Goal: Task Accomplishment & Management: Use online tool/utility

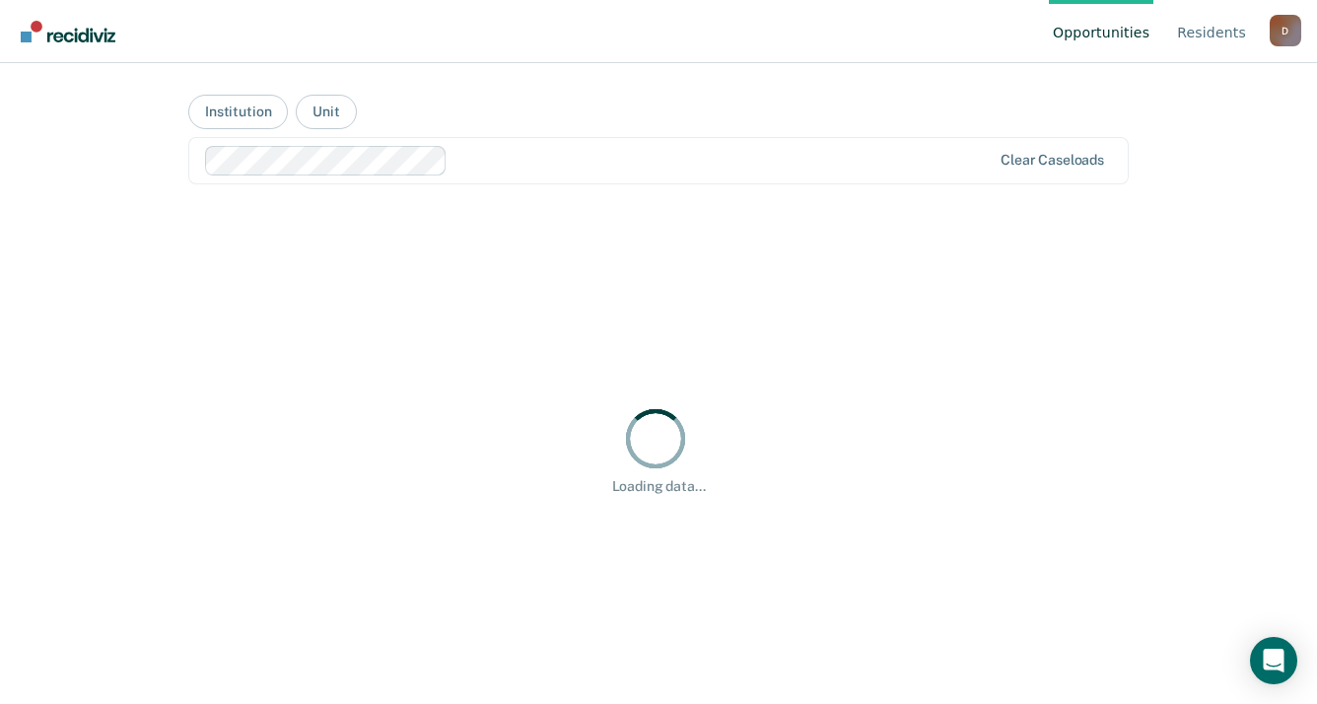
click at [1288, 34] on div "D" at bounding box center [1285, 31] width 32 height 32
click at [1197, 126] on link "How it works" at bounding box center [1205, 123] width 127 height 17
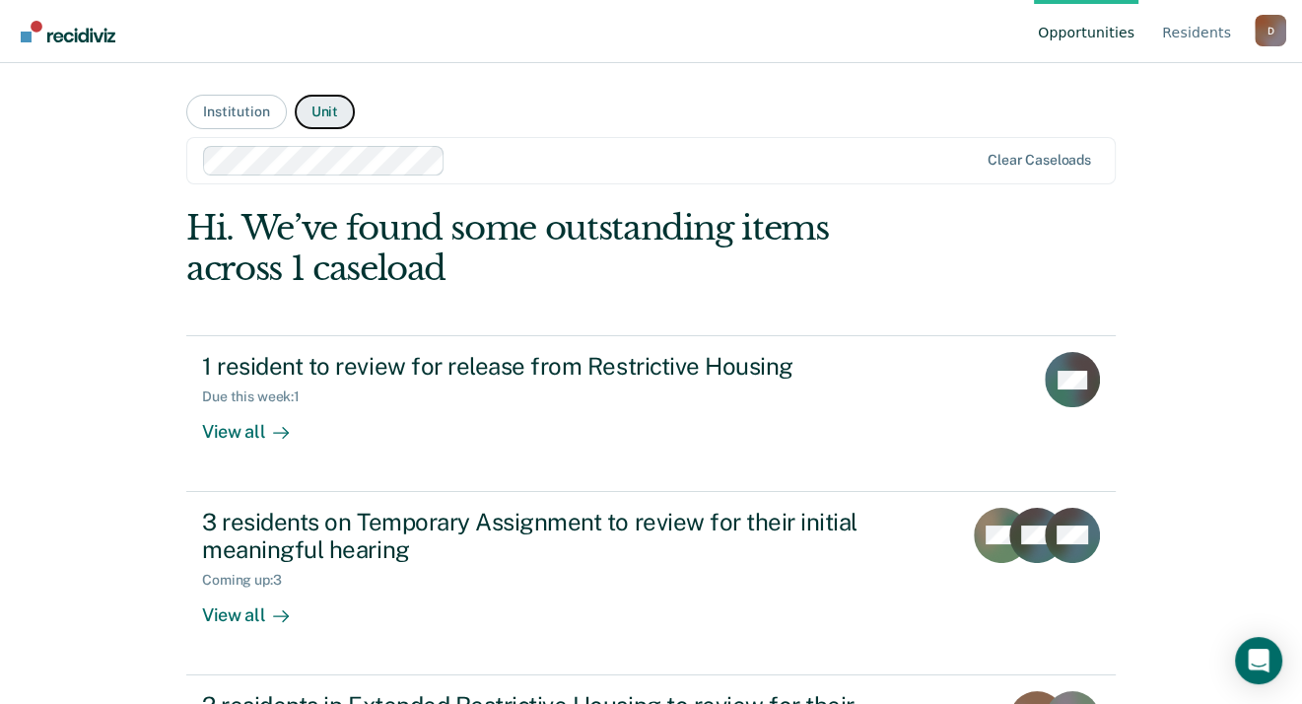
click at [323, 108] on button "Unit" at bounding box center [325, 112] width 60 height 34
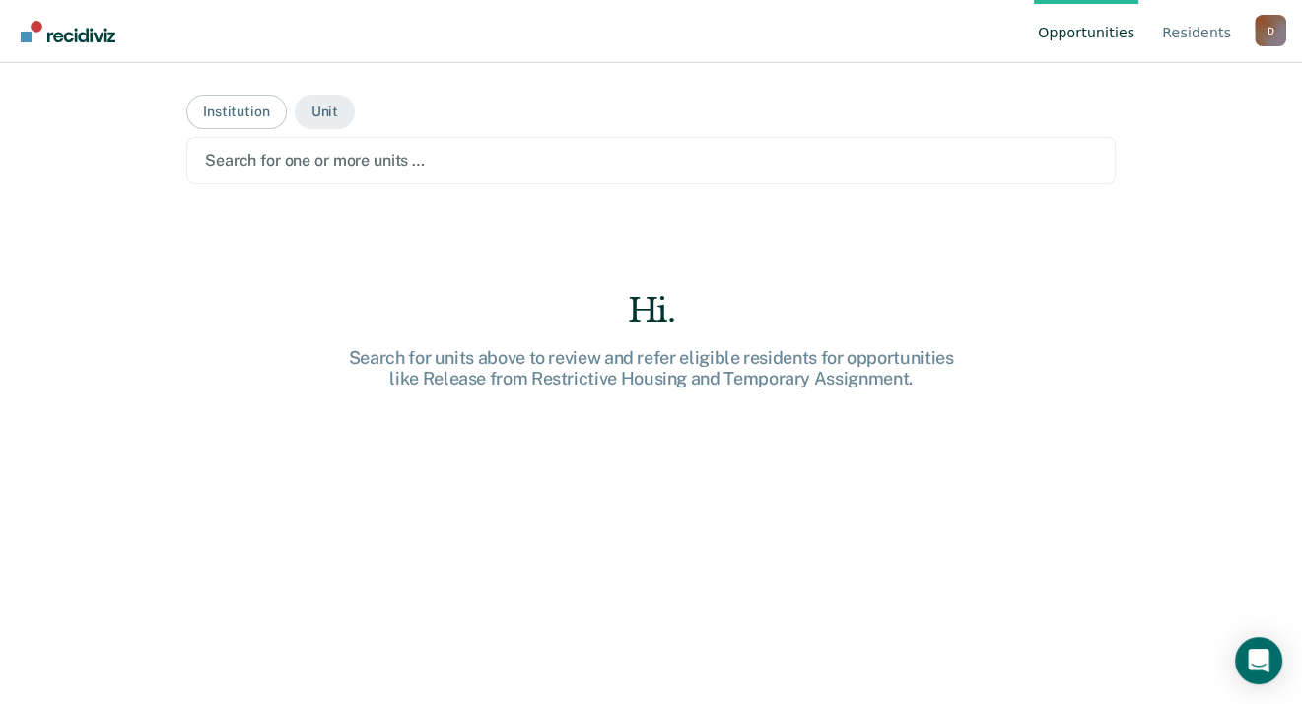
click at [404, 165] on div at bounding box center [651, 160] width 892 height 23
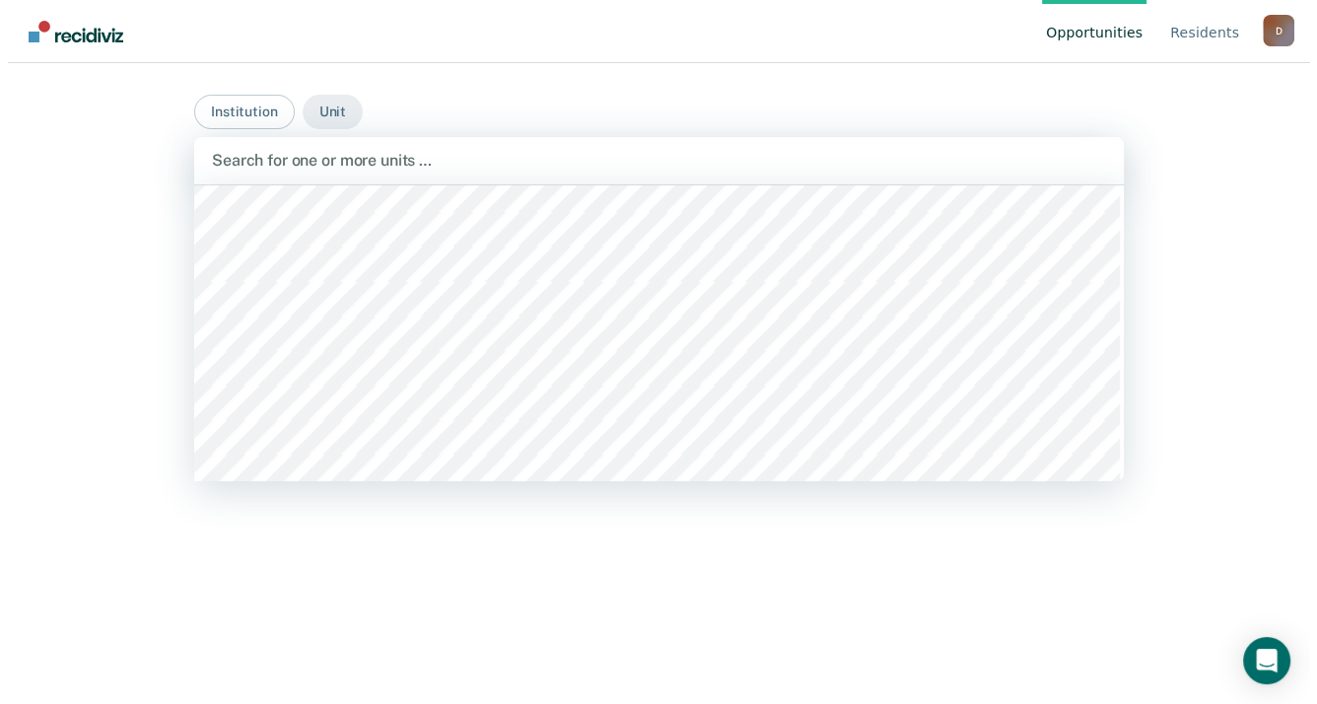
scroll to position [1872, 0]
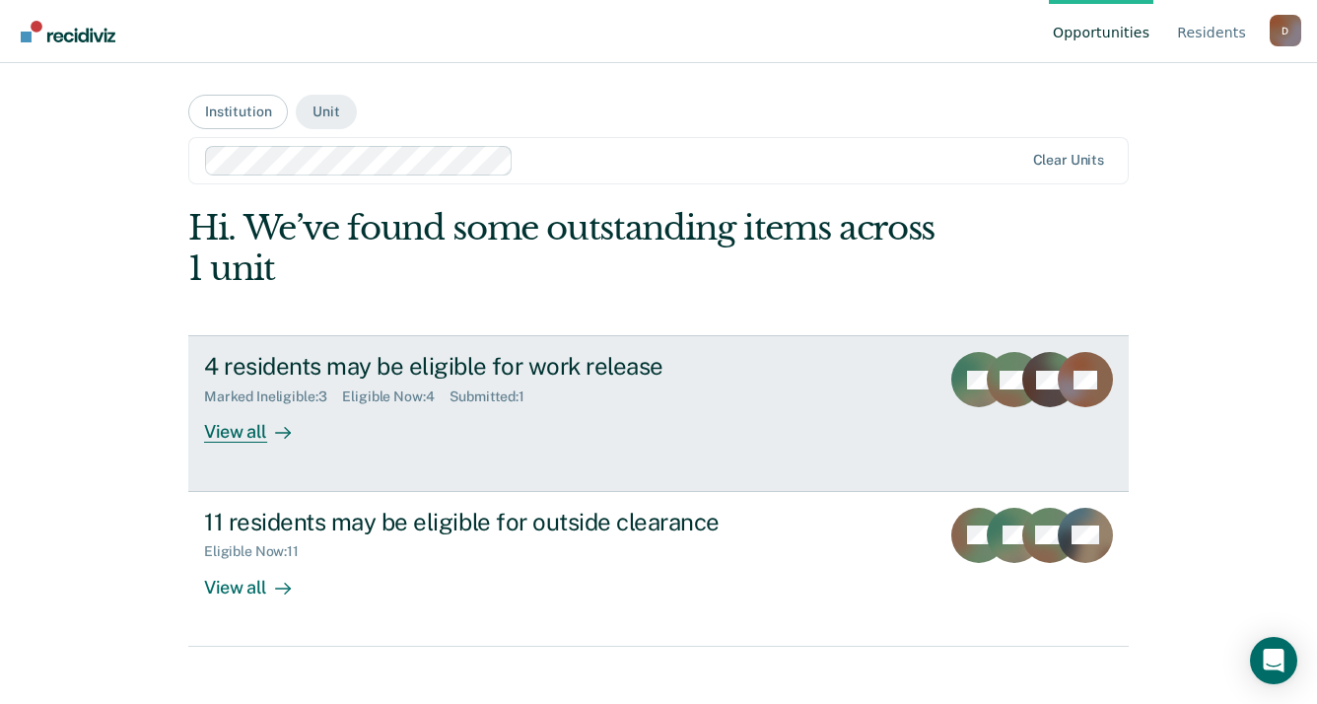
click at [215, 438] on div "View all" at bounding box center [259, 424] width 110 height 38
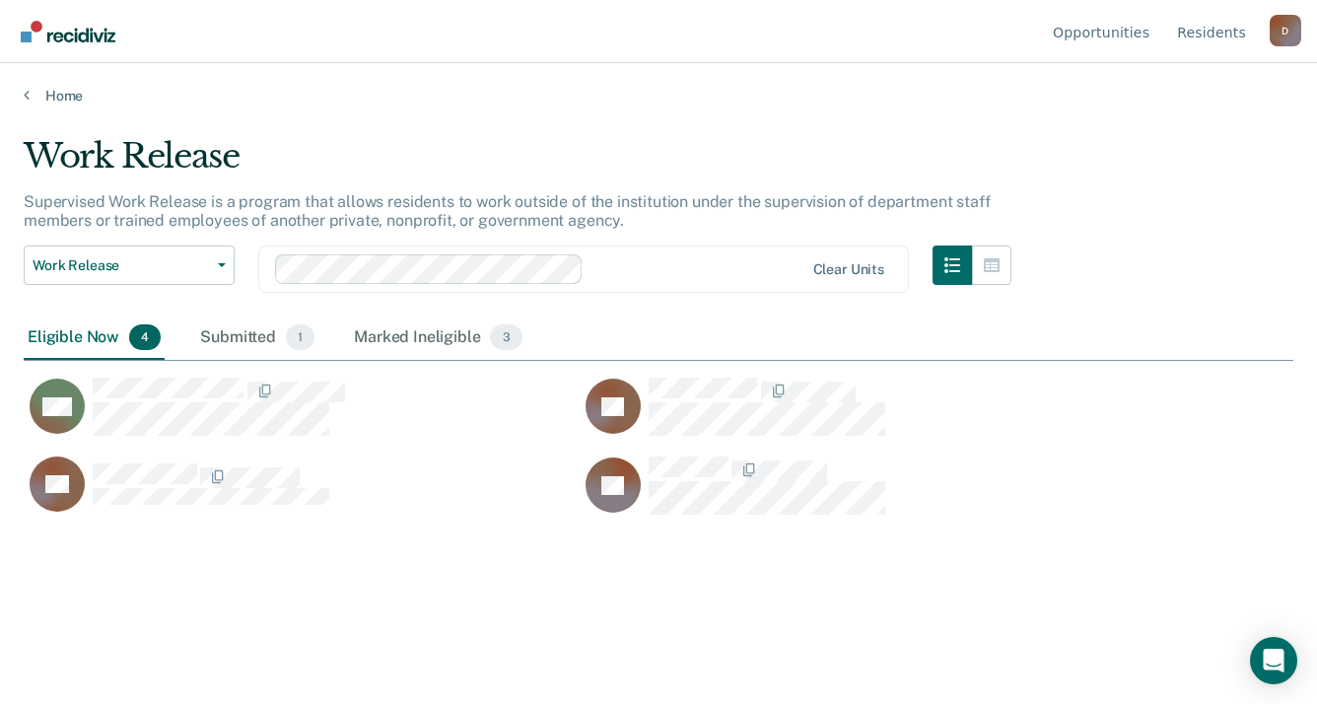
scroll to position [405, 1254]
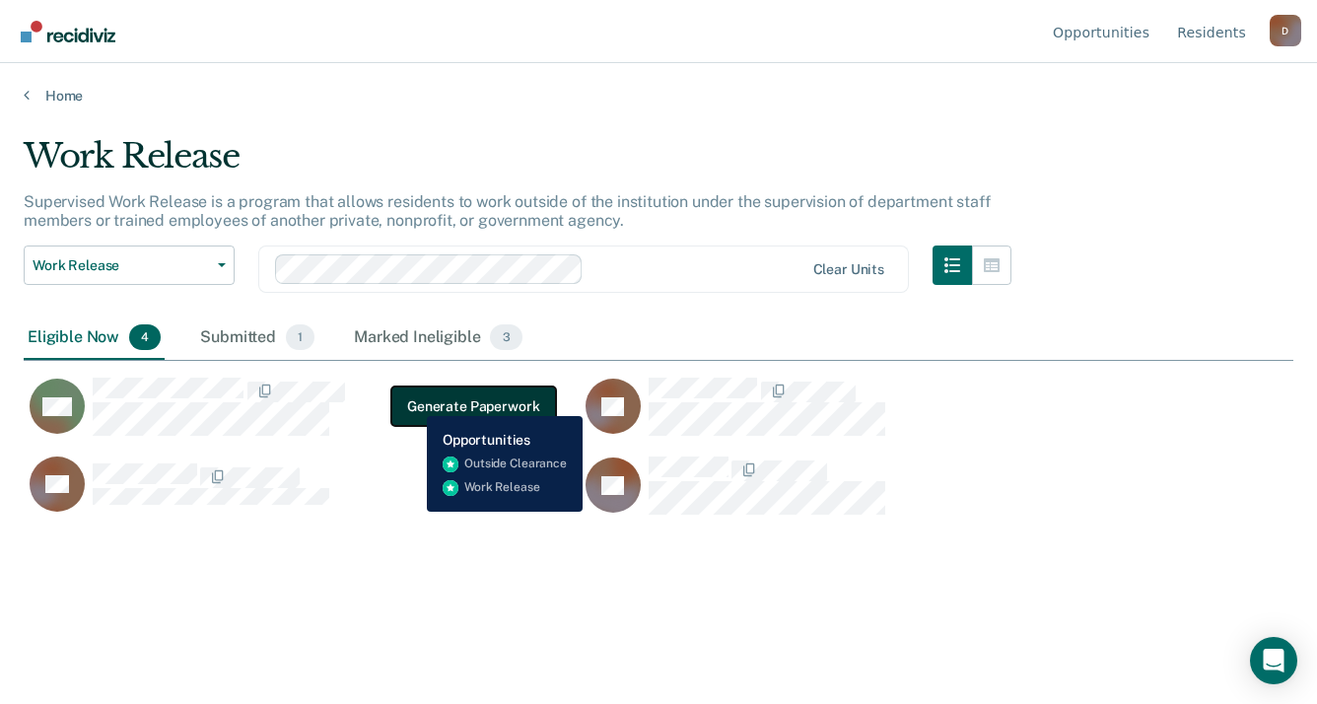
click at [412, 401] on button "Generate Paperwork" at bounding box center [473, 405] width 164 height 39
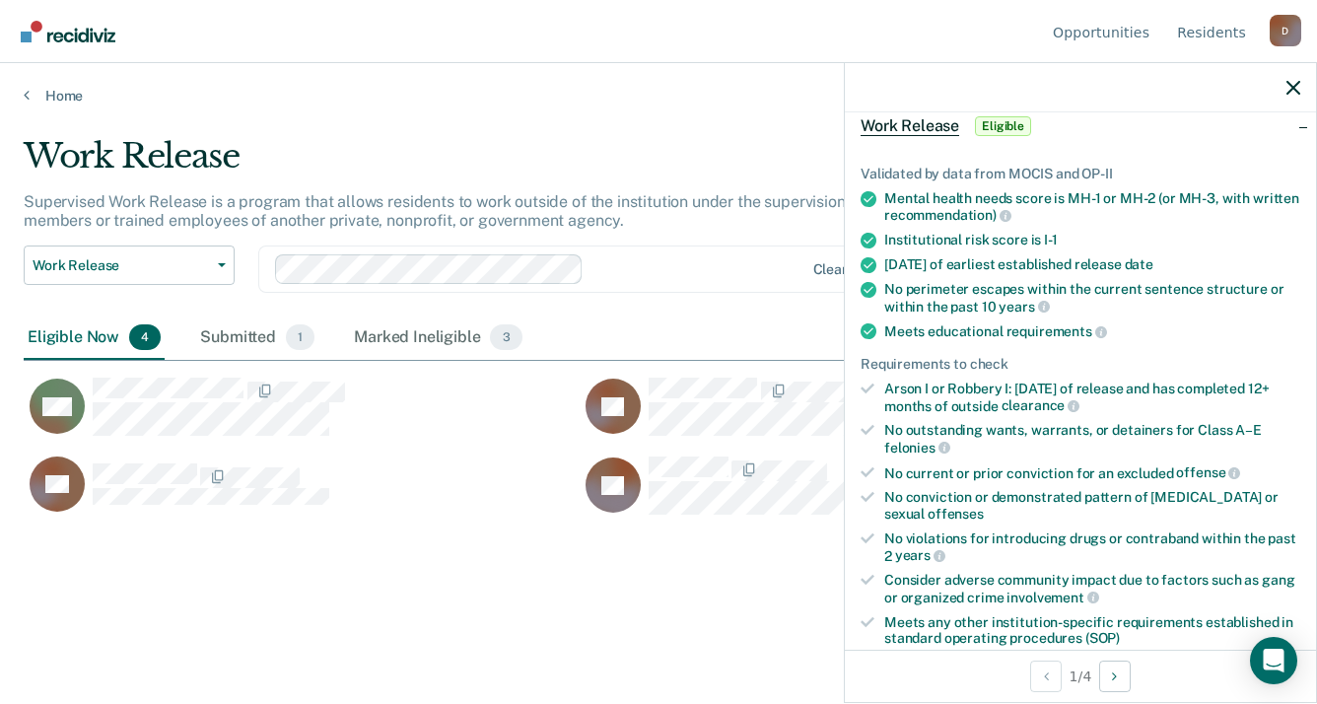
scroll to position [197, 0]
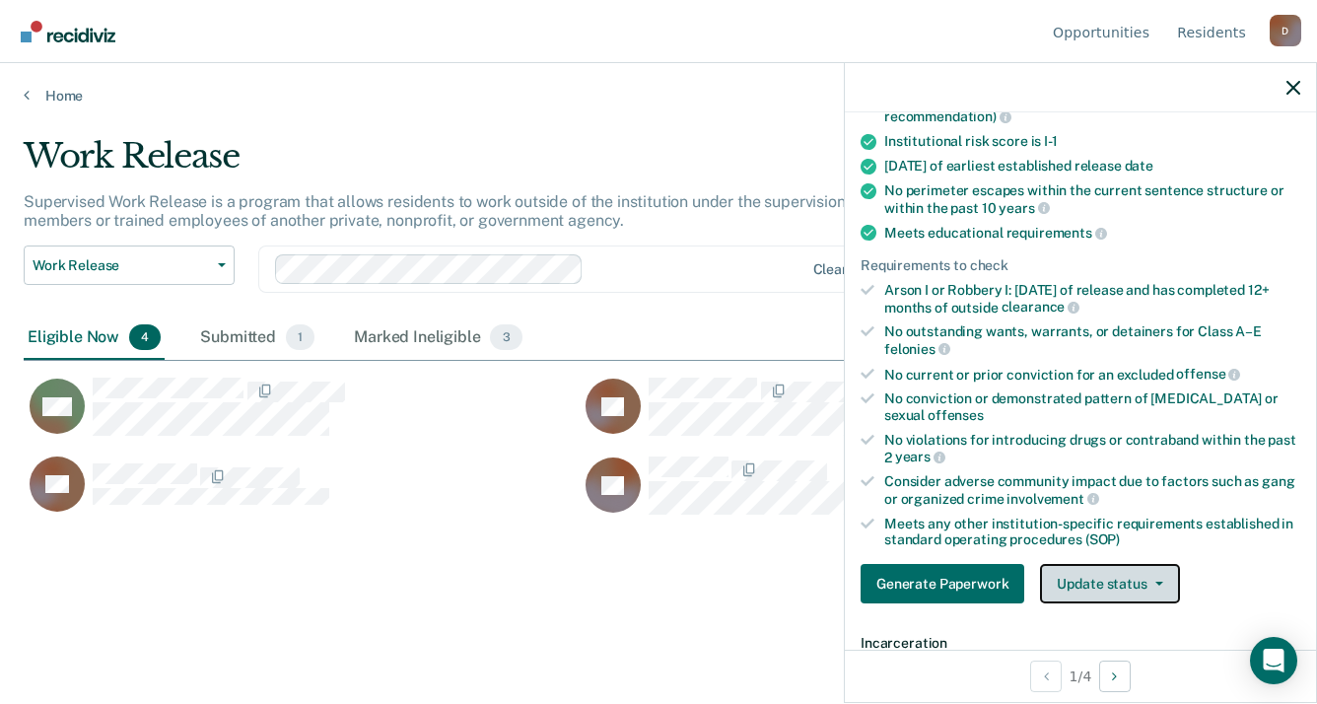
click at [1155, 581] on icon "button" at bounding box center [1159, 583] width 8 height 4
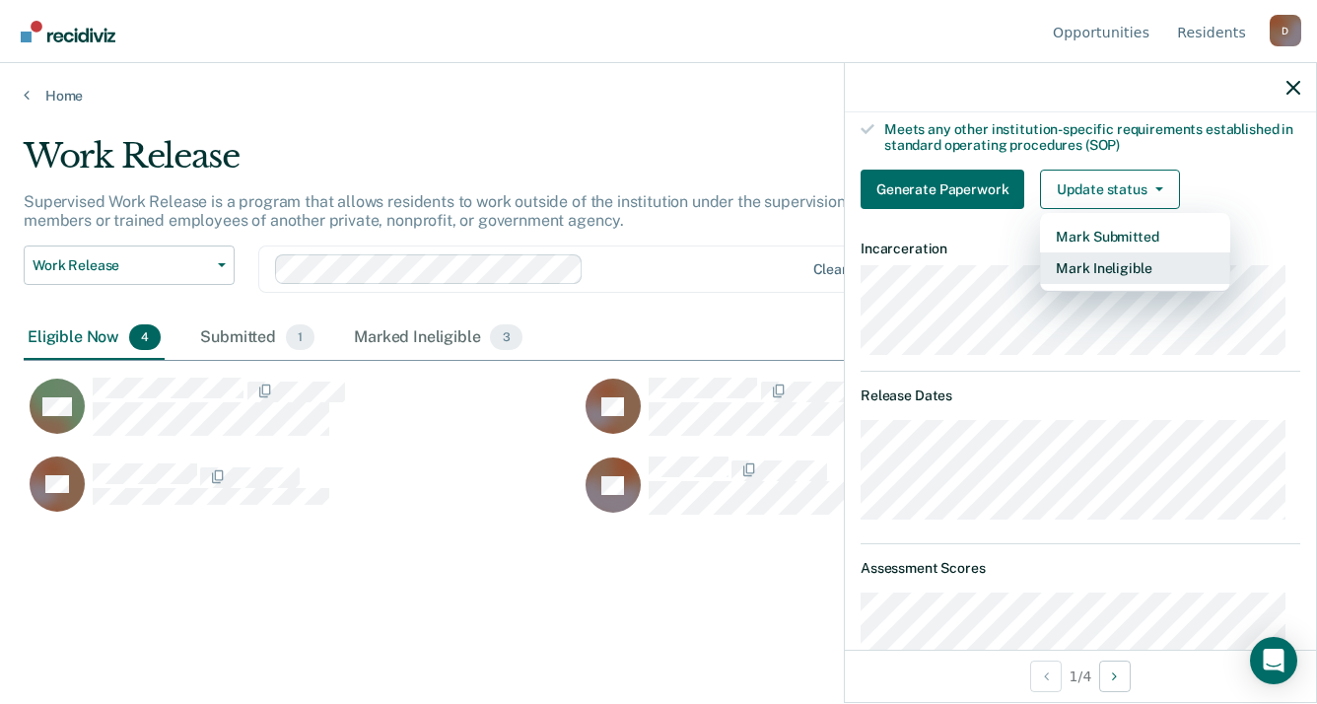
scroll to position [788, 0]
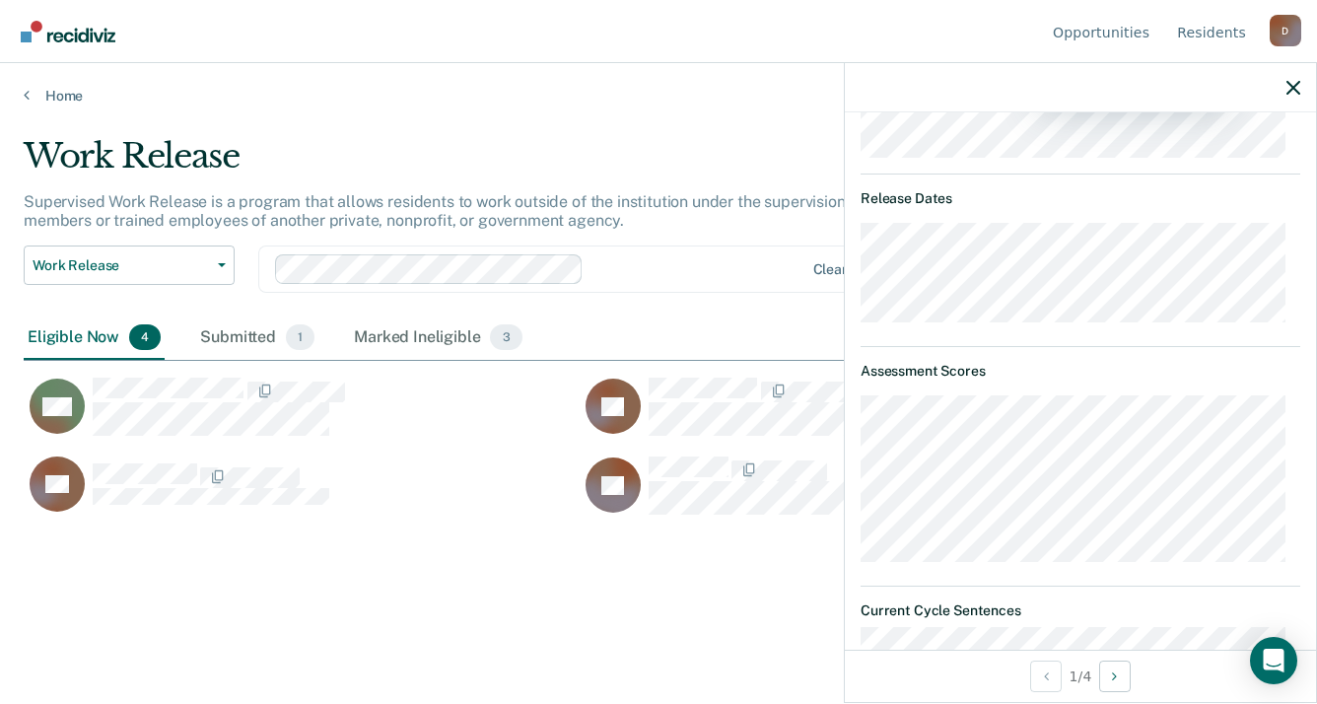
click at [516, 568] on div "Work Release Supervised Work Release is a program that allows residents to work…" at bounding box center [658, 377] width 1269 height 483
click at [297, 337] on span "1" at bounding box center [300, 337] width 29 height 26
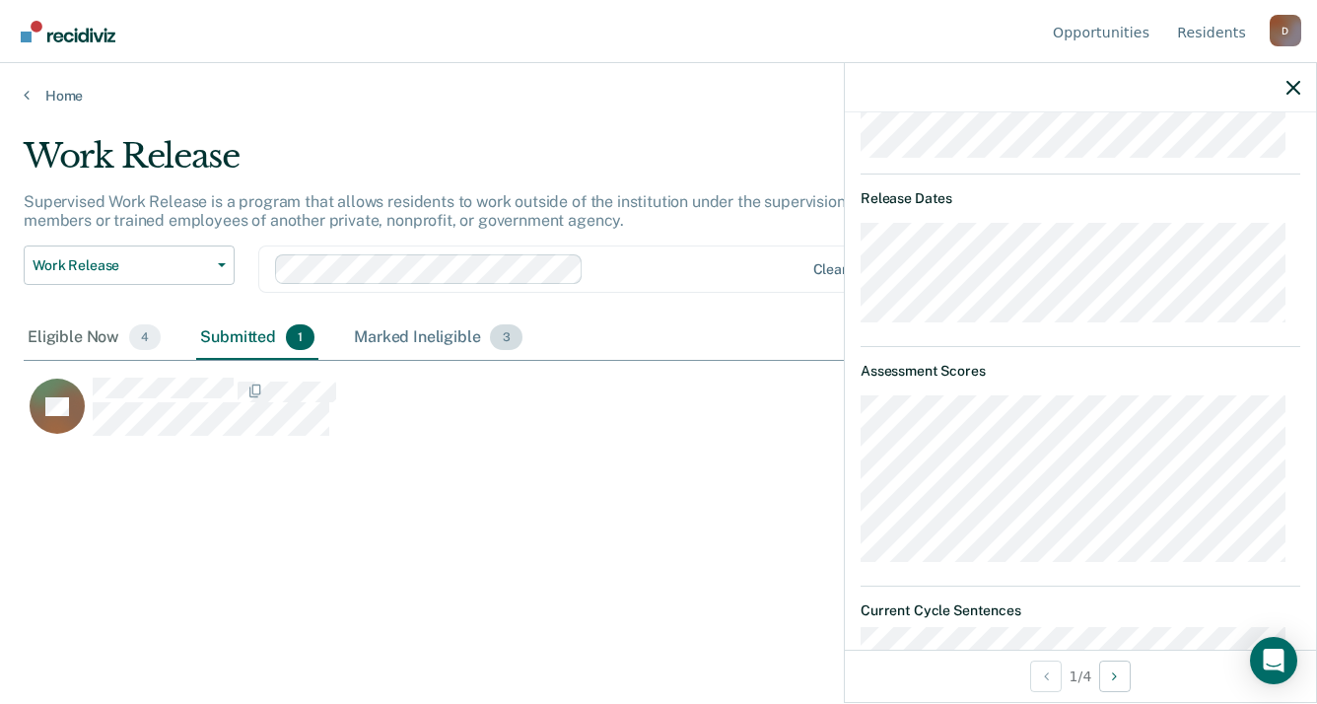
click at [410, 333] on div "Marked Ineligible 3" at bounding box center [438, 337] width 176 height 43
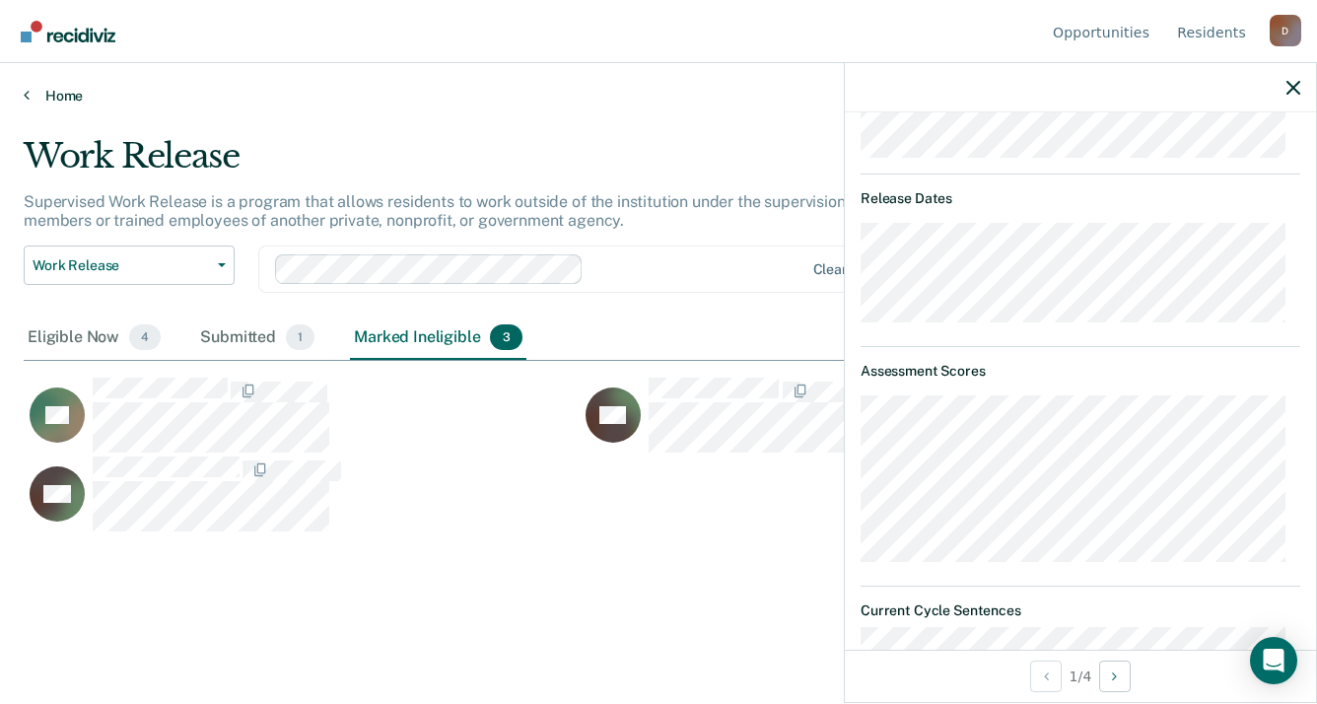
click at [55, 97] on link "Home" at bounding box center [658, 96] width 1269 height 18
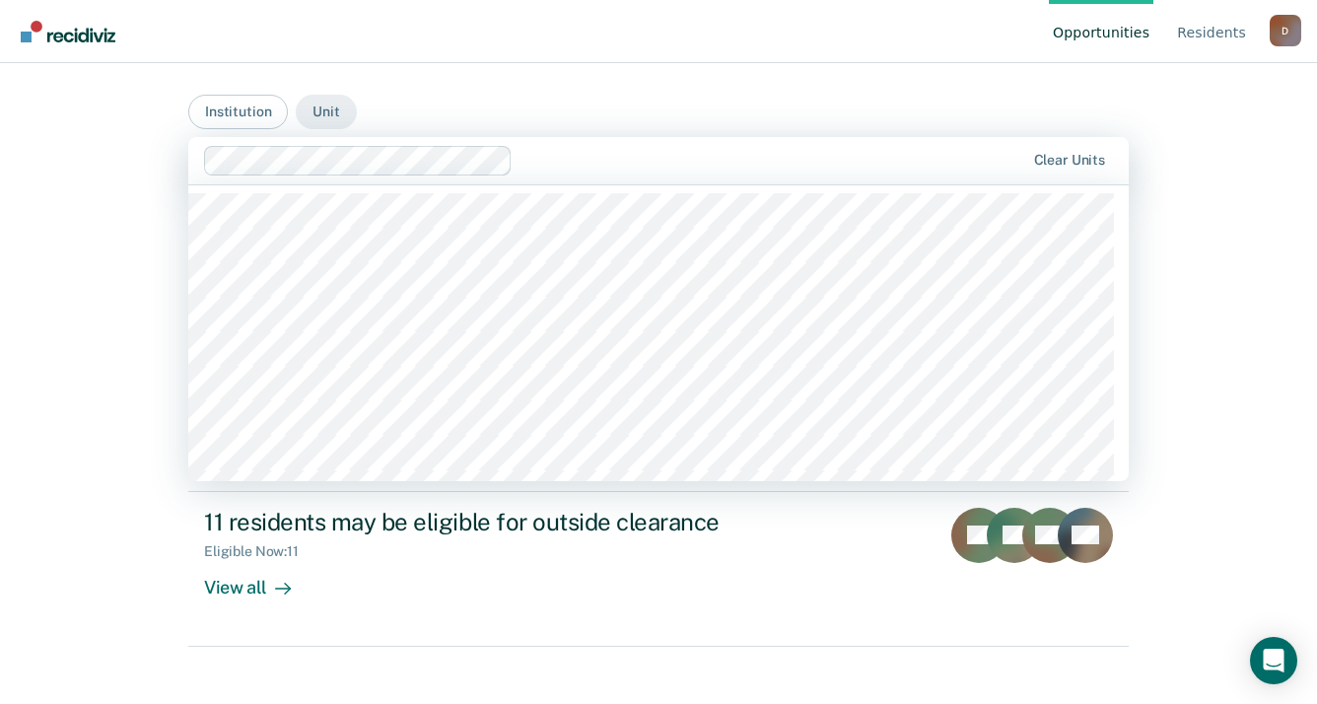
click at [528, 164] on div at bounding box center [772, 160] width 504 height 23
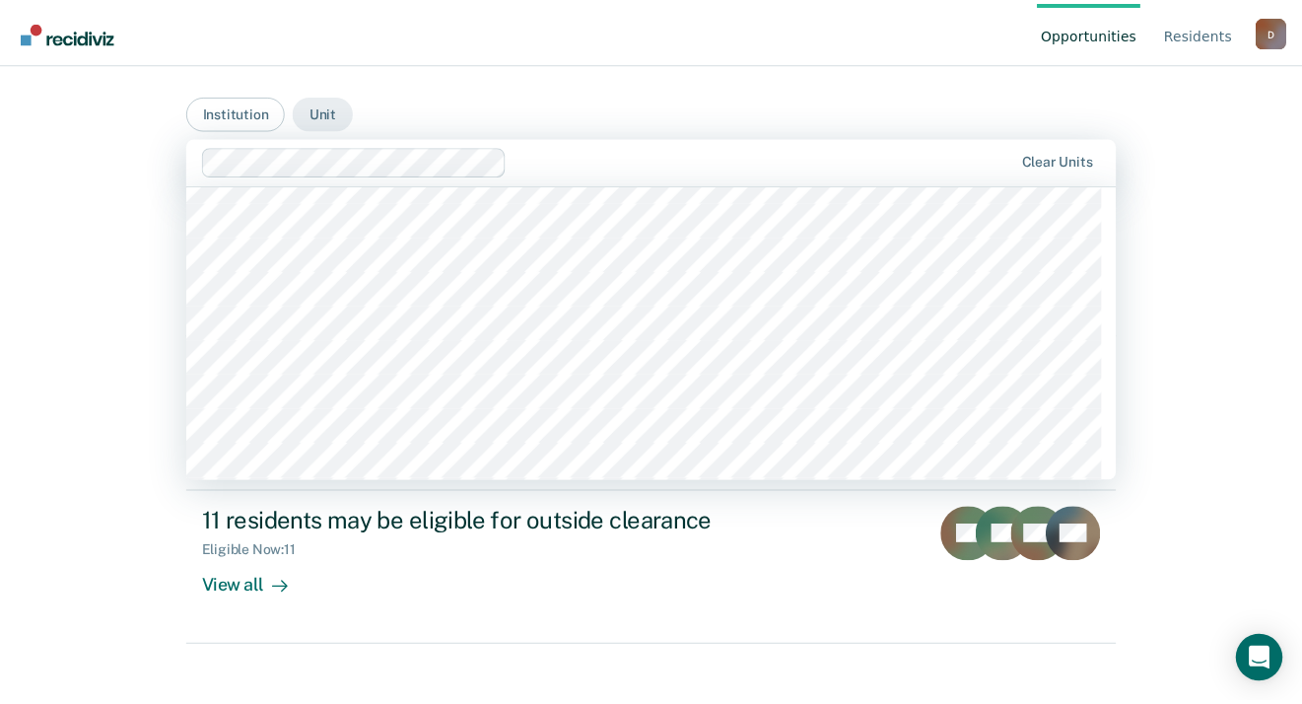
scroll to position [986, 0]
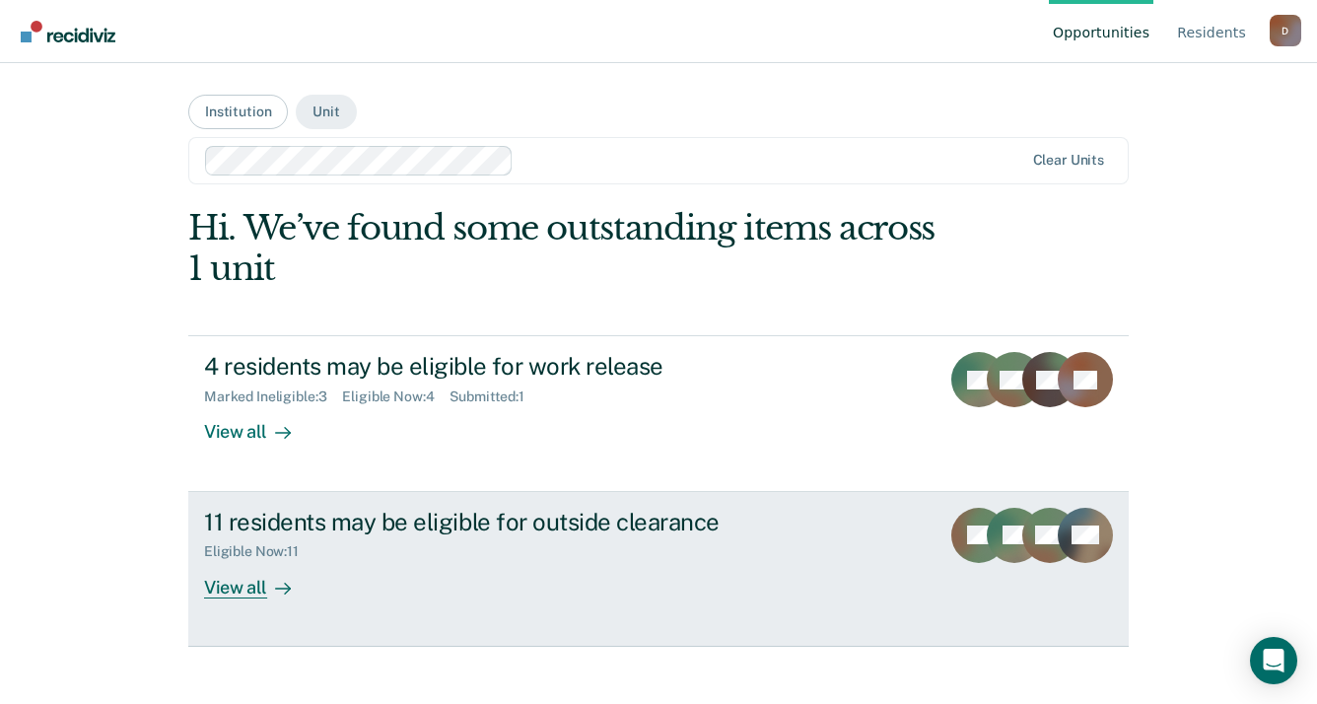
click at [349, 559] on div "11 residents may be eligible for outside clearance Eligible Now : 11 View all" at bounding box center [573, 553] width 739 height 91
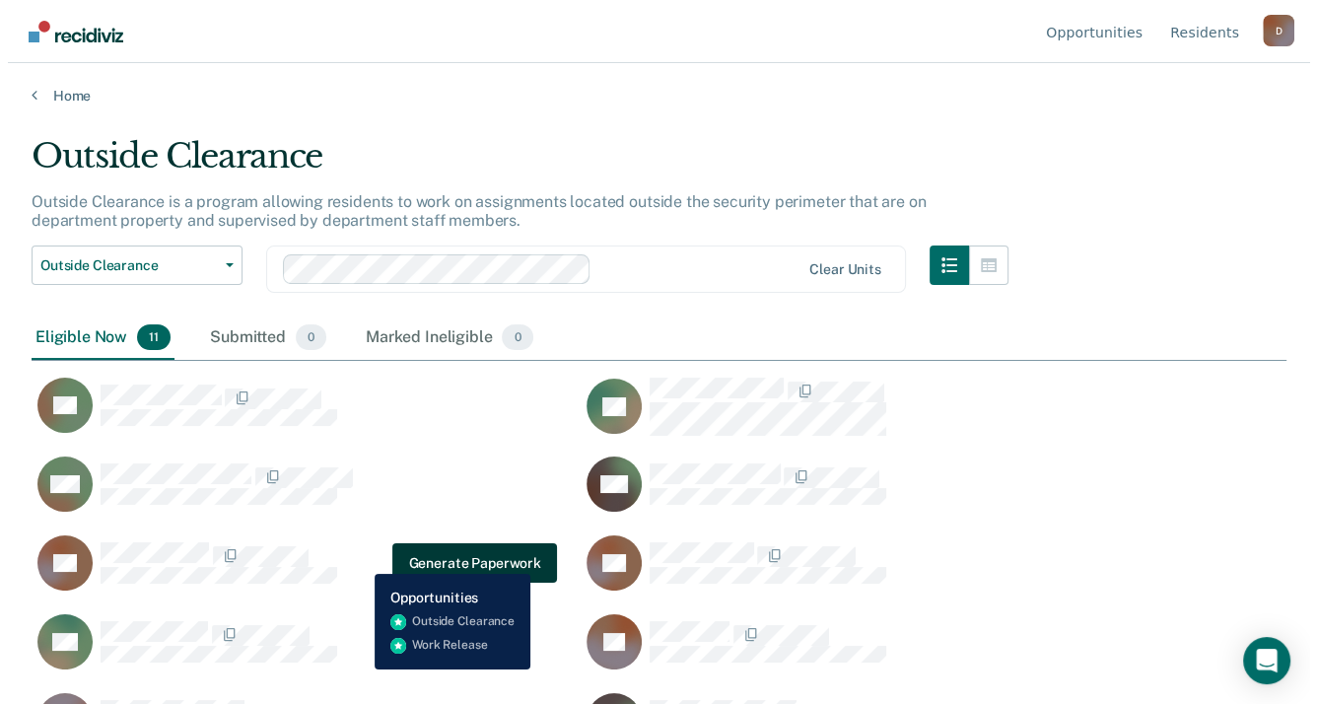
scroll to position [405, 1239]
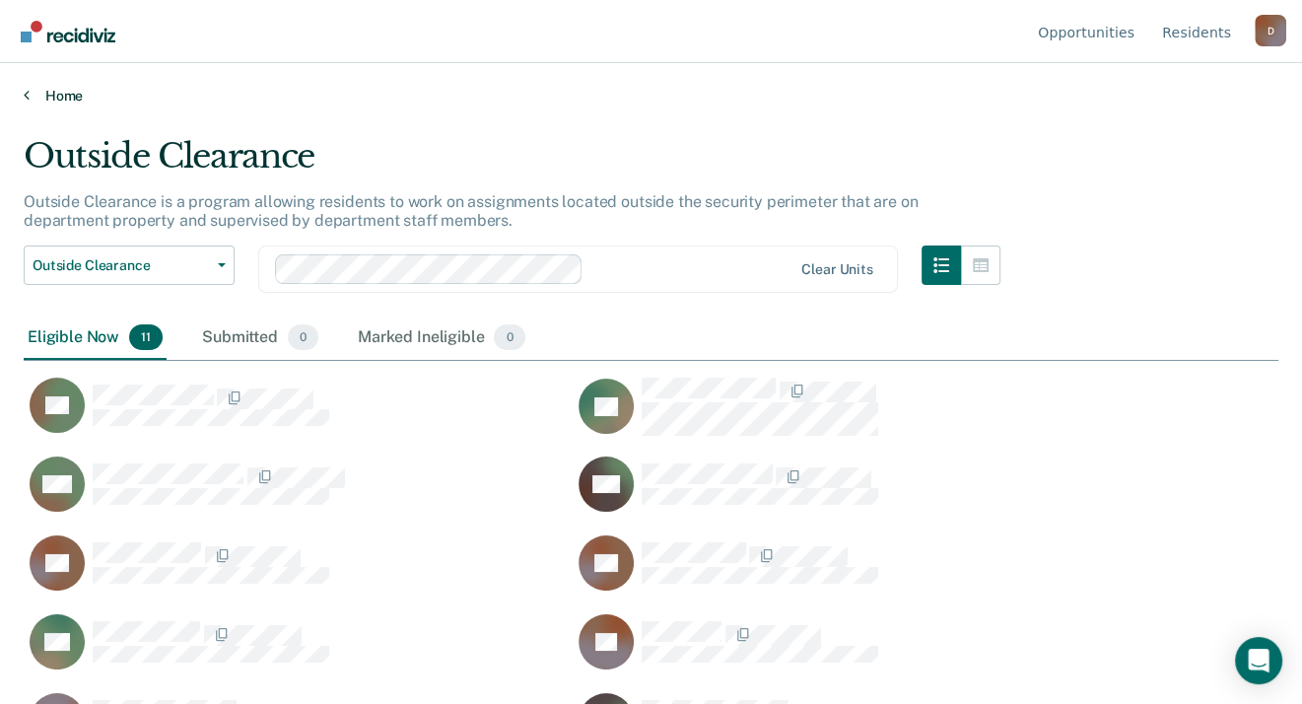
click at [62, 98] on link "Home" at bounding box center [651, 96] width 1255 height 18
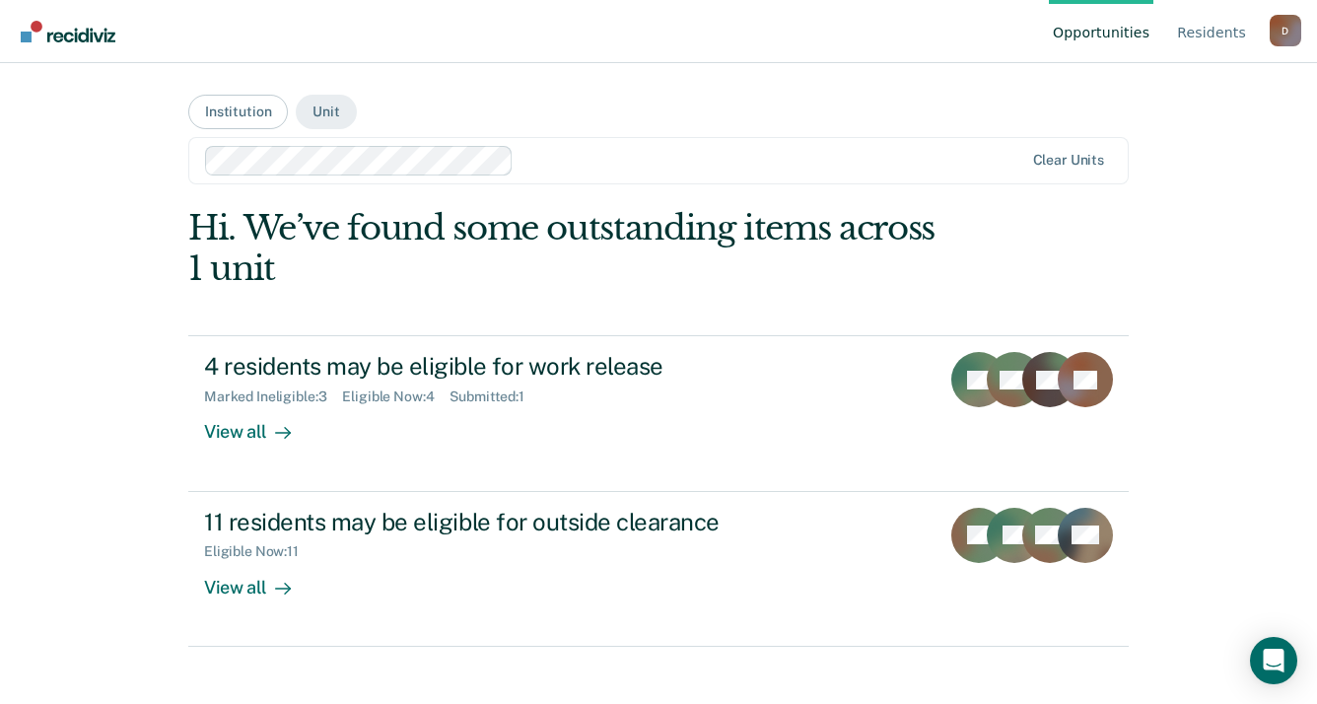
click at [65, 28] on img "Go to Recidiviz Home" at bounding box center [68, 32] width 95 height 22
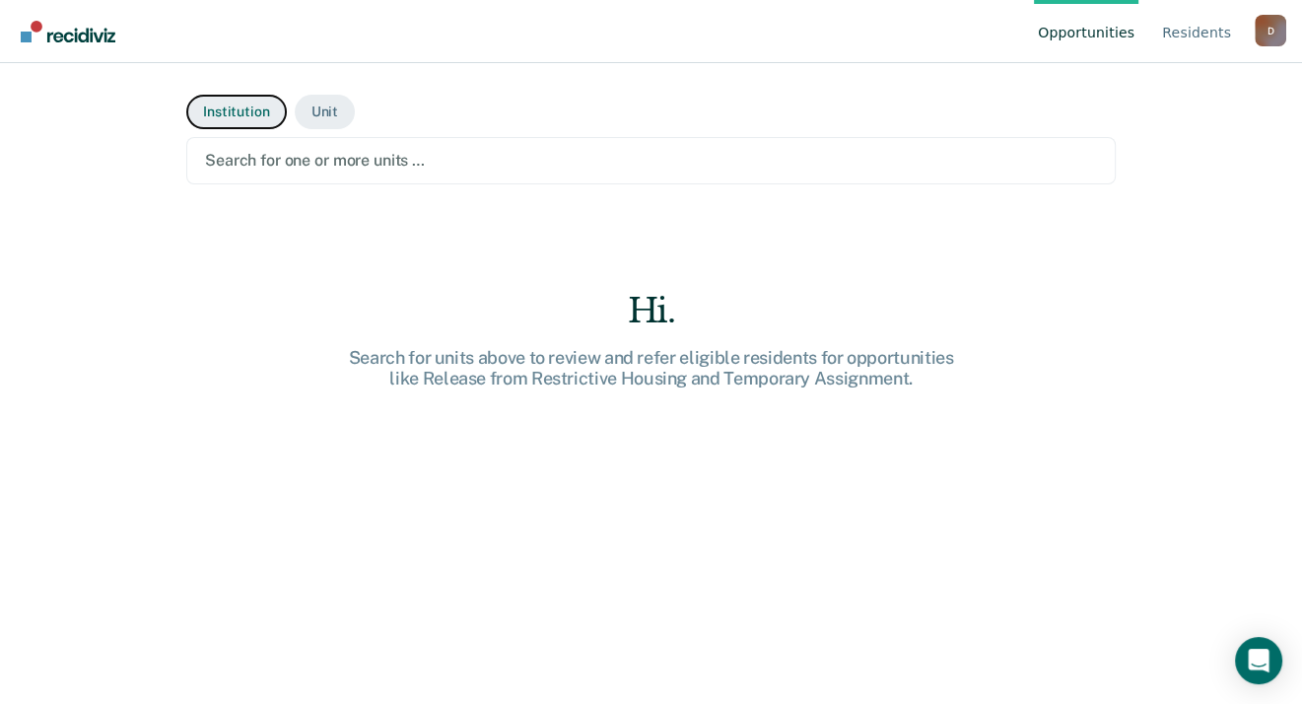
click at [233, 115] on button "Institution" at bounding box center [236, 112] width 100 height 34
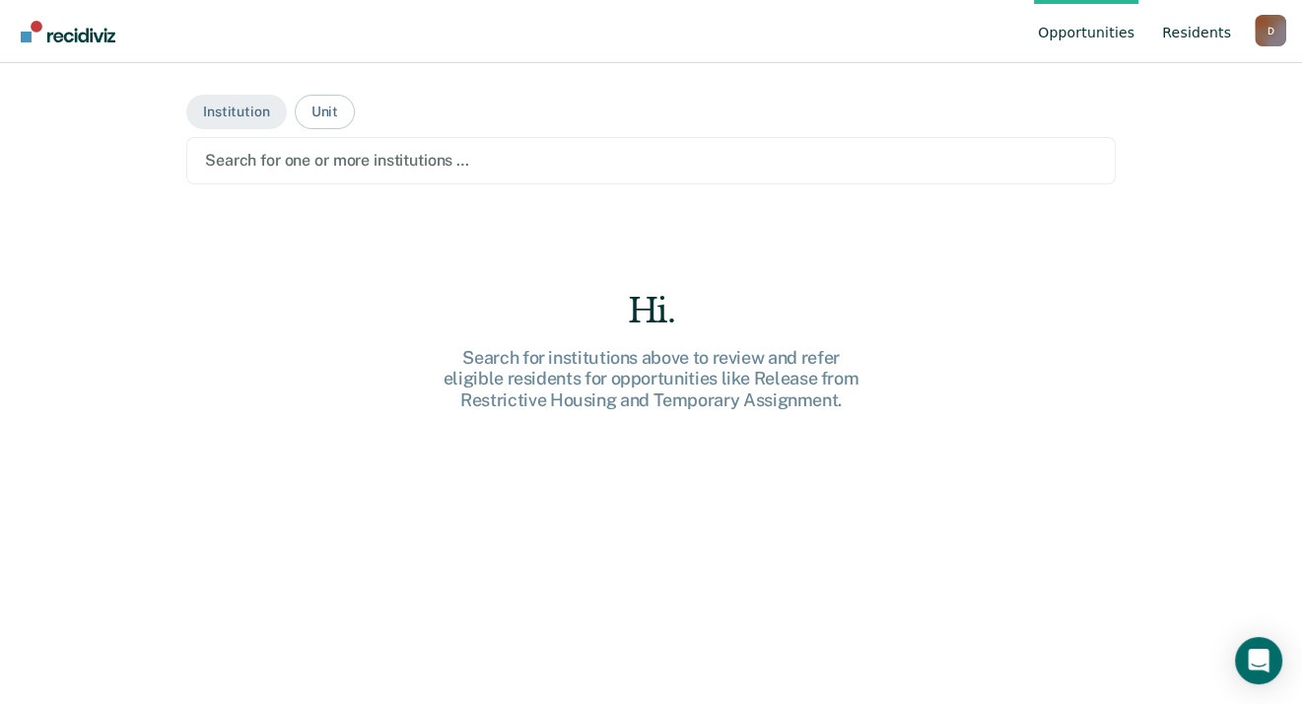
click at [1206, 30] on link "Resident s" at bounding box center [1196, 31] width 77 height 63
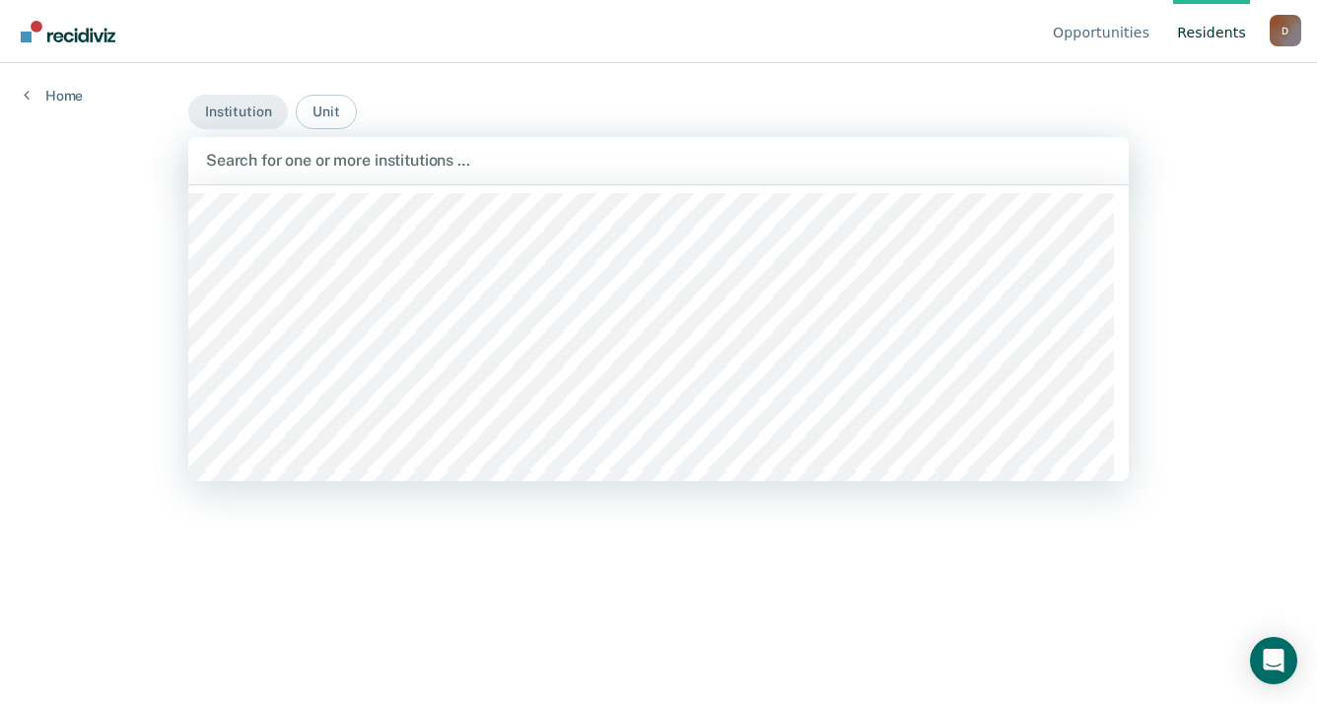
click at [310, 165] on div at bounding box center [658, 160] width 905 height 23
click at [333, 157] on div at bounding box center [658, 160] width 905 height 23
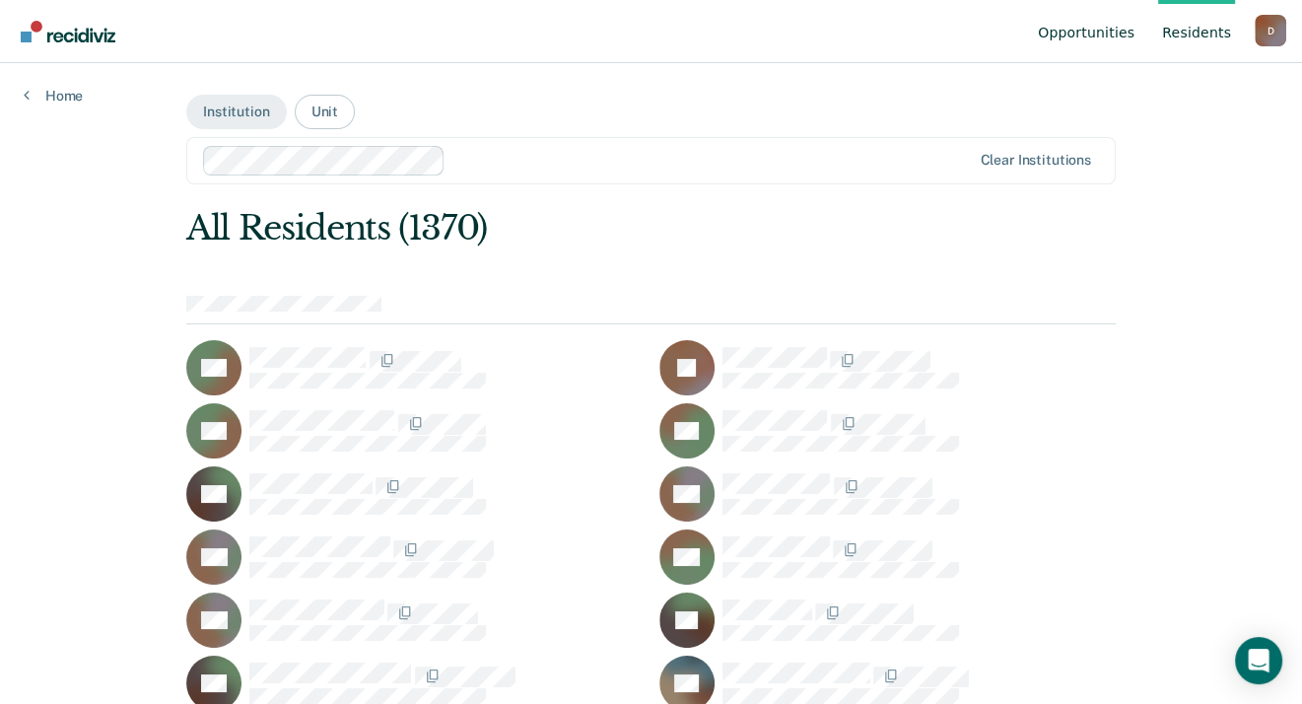
click at [1124, 34] on link "Opportunities" at bounding box center [1086, 31] width 104 height 63
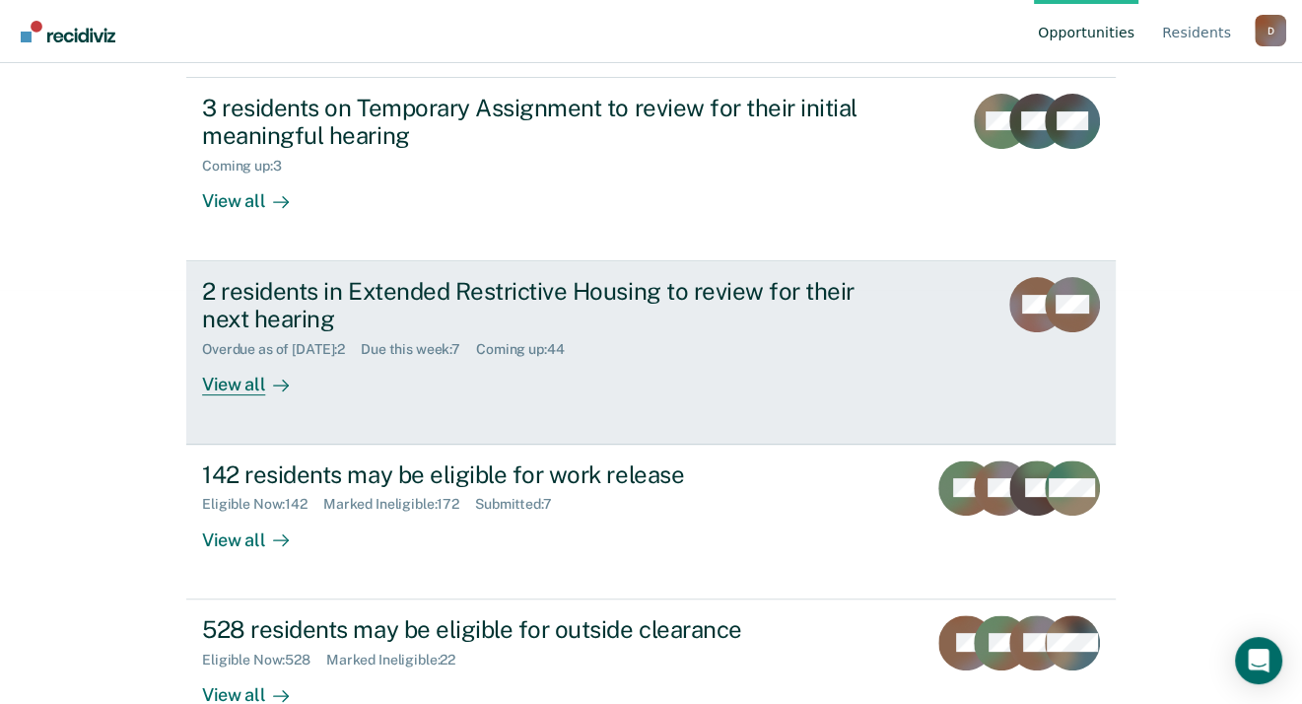
click at [237, 358] on div "View all" at bounding box center [257, 377] width 110 height 38
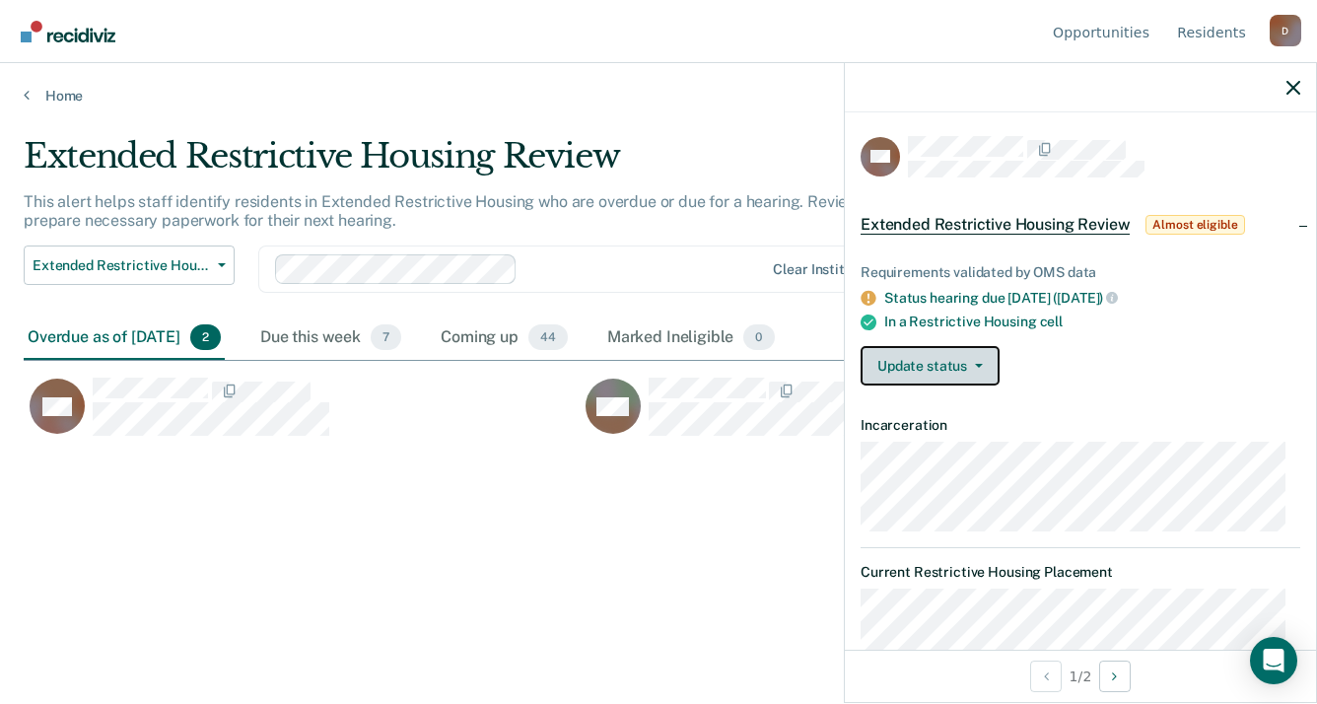
click at [979, 359] on button "Update status" at bounding box center [929, 365] width 139 height 39
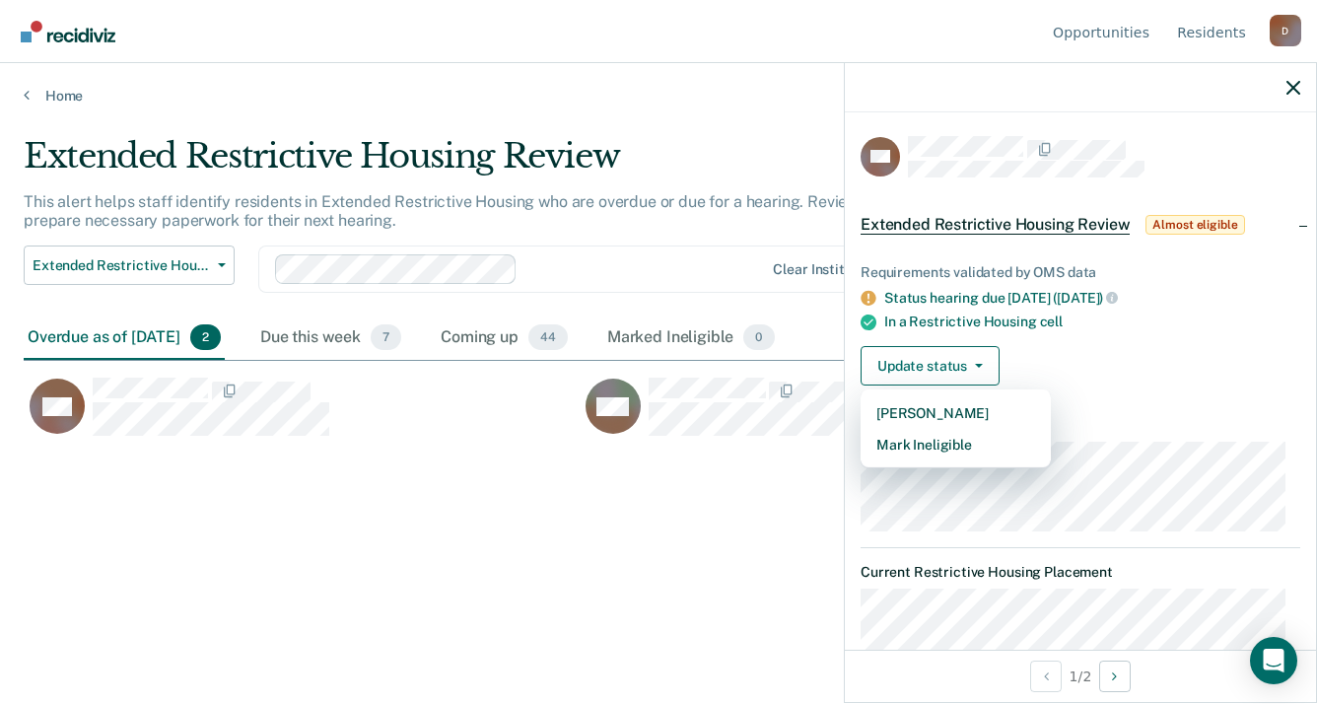
click at [1252, 306] on ul "Requirements validated by OMS data Status hearing due [DATE] ([DATE]) In a Rest…" at bounding box center [1080, 297] width 440 height 66
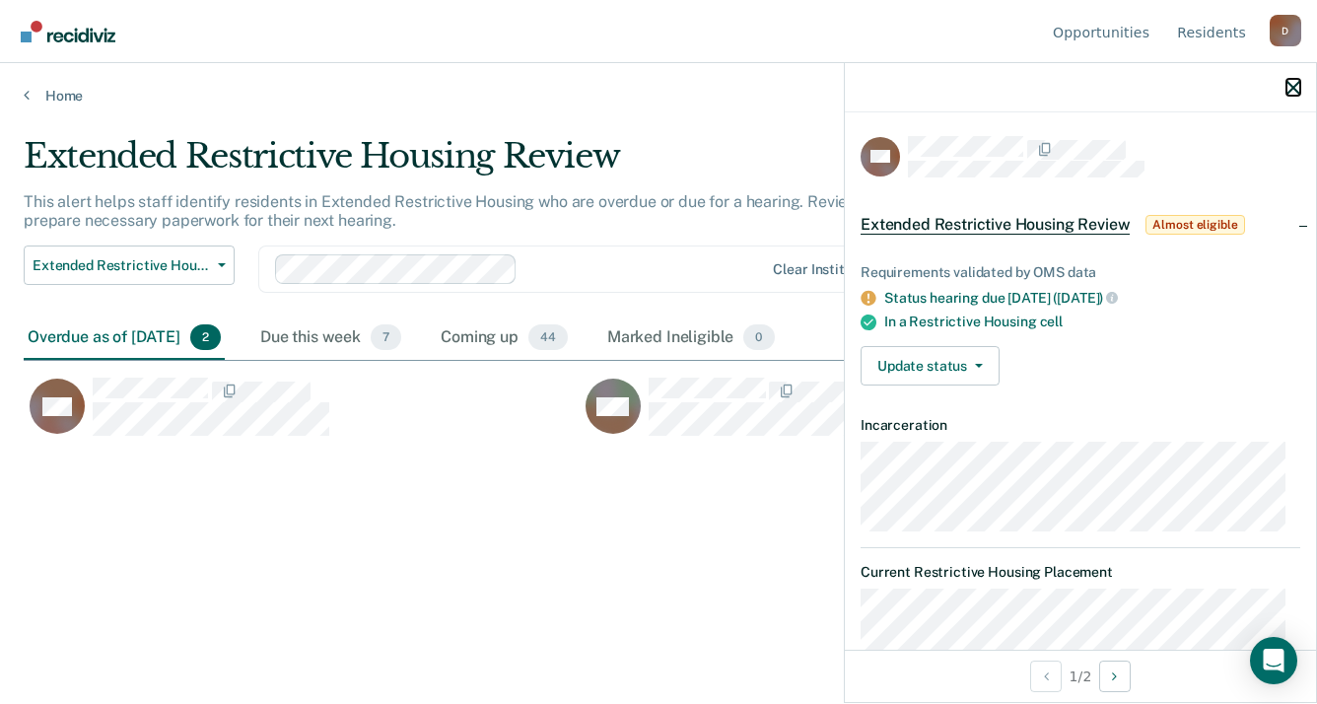
click at [1291, 91] on icon "button" at bounding box center [1293, 88] width 14 height 14
